Goal: Task Accomplishment & Management: Use online tool/utility

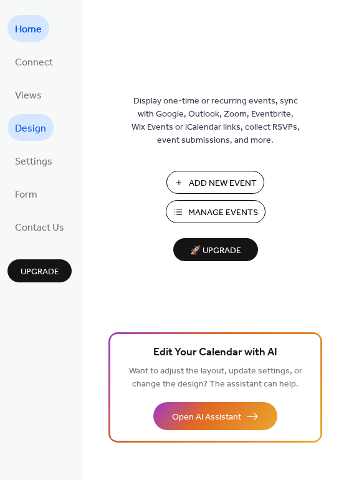
click at [30, 121] on span "Design" at bounding box center [30, 128] width 31 height 19
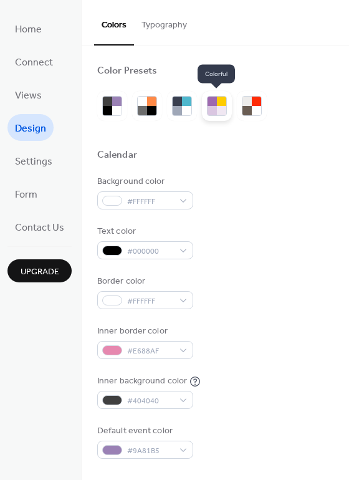
click at [221, 108] on div at bounding box center [221, 110] width 9 height 9
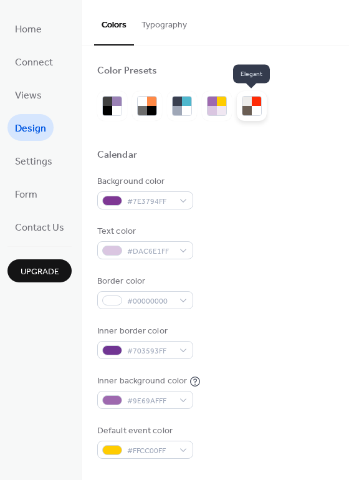
click at [247, 110] on div at bounding box center [246, 110] width 9 height 9
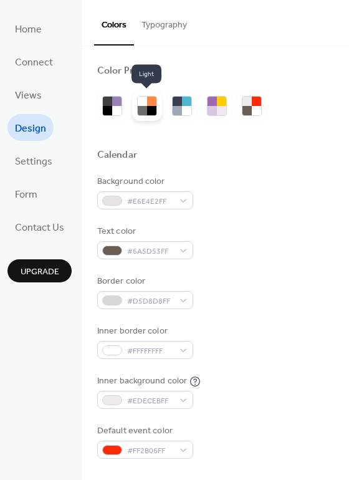
click at [148, 110] on div at bounding box center [151, 110] width 9 height 9
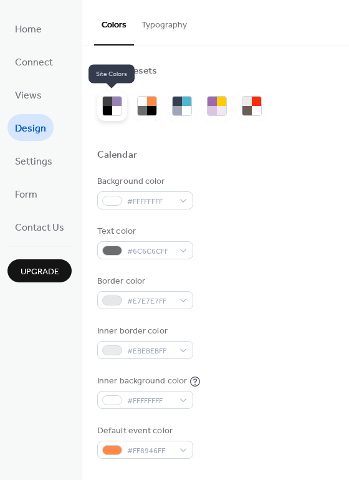
click at [117, 109] on div at bounding box center [116, 110] width 9 height 9
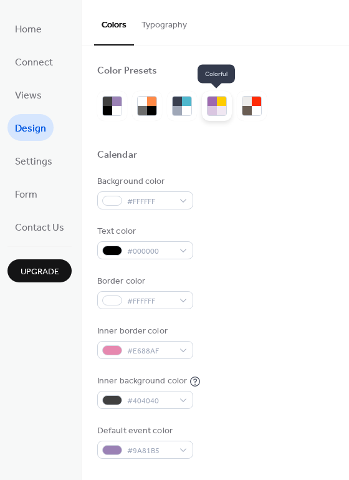
click at [214, 110] on div at bounding box center [211, 110] width 9 height 9
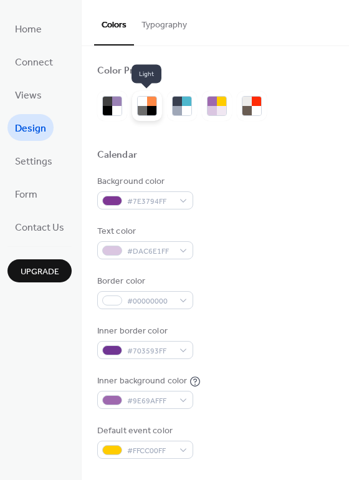
click at [151, 111] on div at bounding box center [151, 110] width 9 height 9
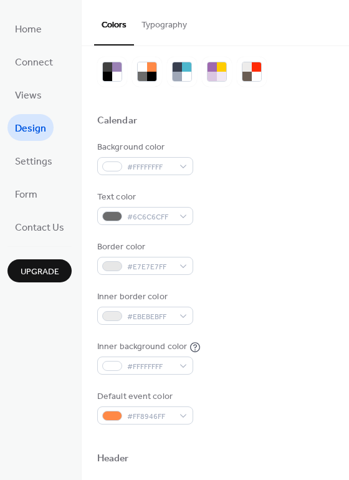
scroll to position [32, 0]
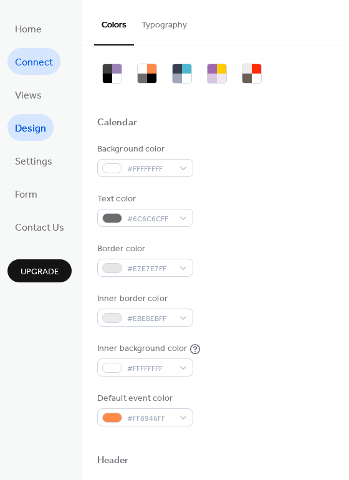
click at [34, 63] on span "Connect" at bounding box center [34, 62] width 38 height 19
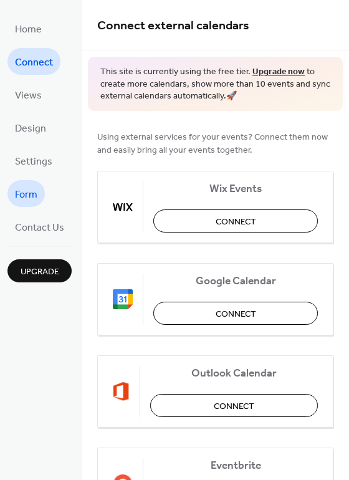
click at [31, 189] on span "Form" at bounding box center [26, 194] width 22 height 19
